Goal: Browse casually

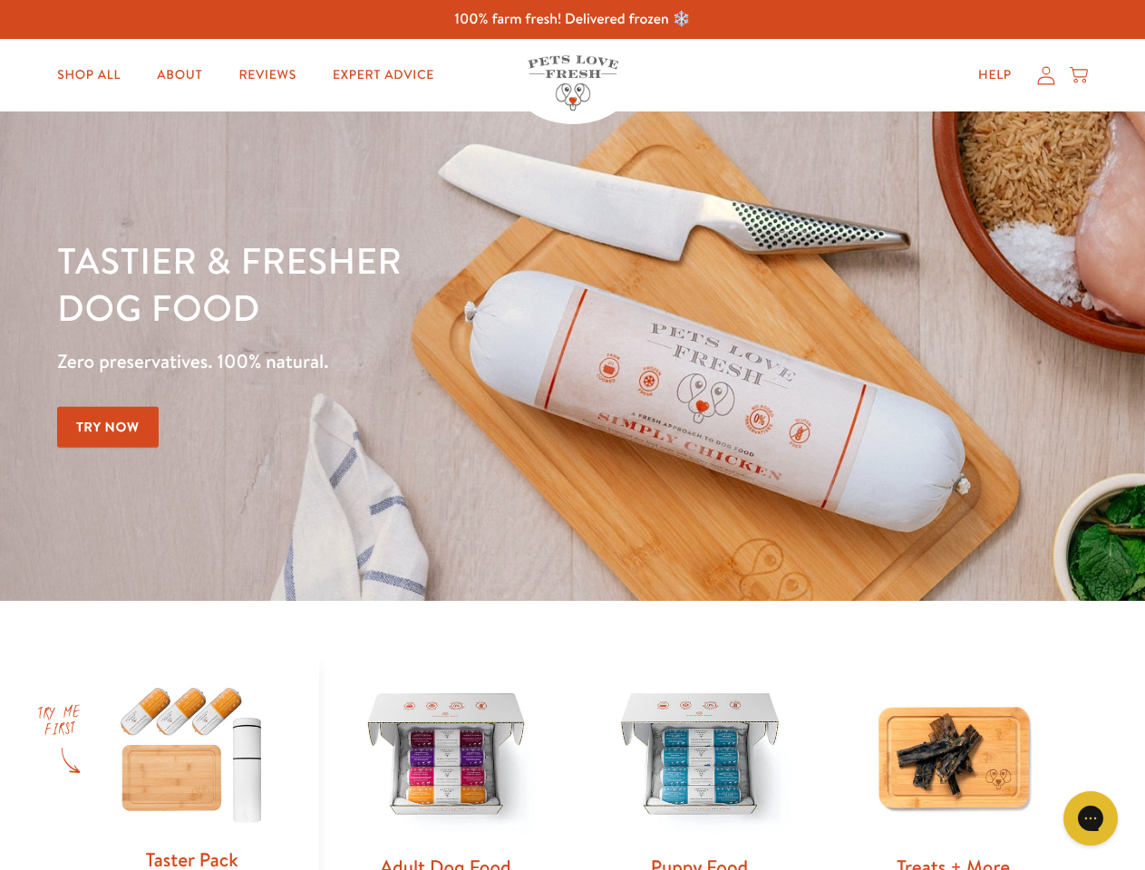
click at [572, 435] on div "Tastier & fresher dog food Zero preservatives. 100% natural. Try Now" at bounding box center [400, 356] width 687 height 239
click at [1091, 819] on icon "Gorgias live chat" at bounding box center [1090, 818] width 17 height 17
